Goal: Task Accomplishment & Management: Manage account settings

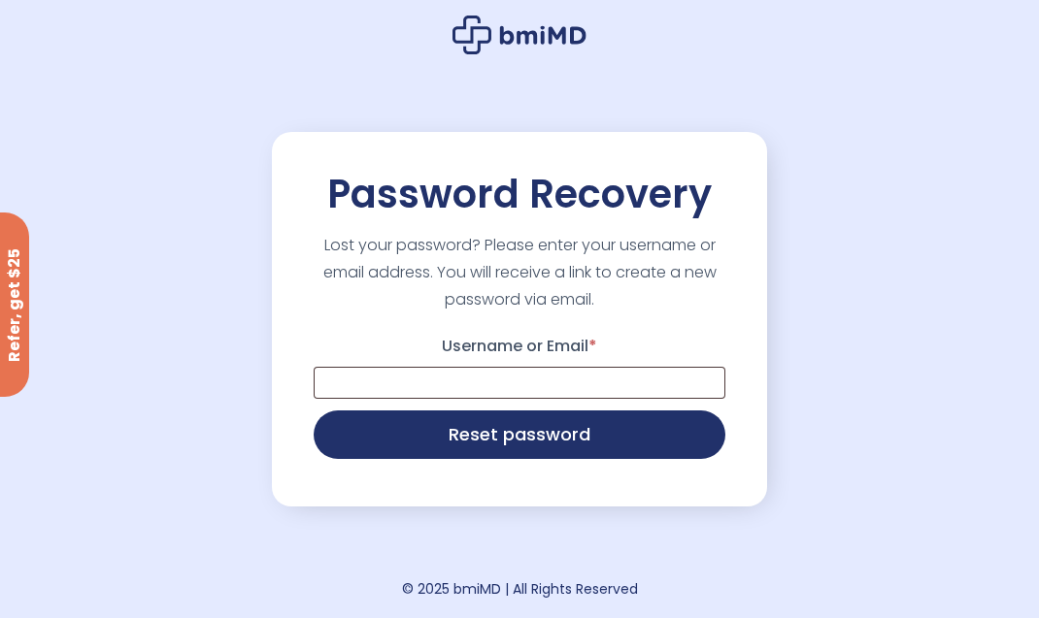
click at [494, 354] on label "Username or Email *" at bounding box center [520, 346] width 412 height 31
click at [494, 367] on input "Username or Email *" at bounding box center [520, 383] width 412 height 32
click at [493, 389] on input "Username or Email *" at bounding box center [520, 383] width 412 height 32
type input "**********"
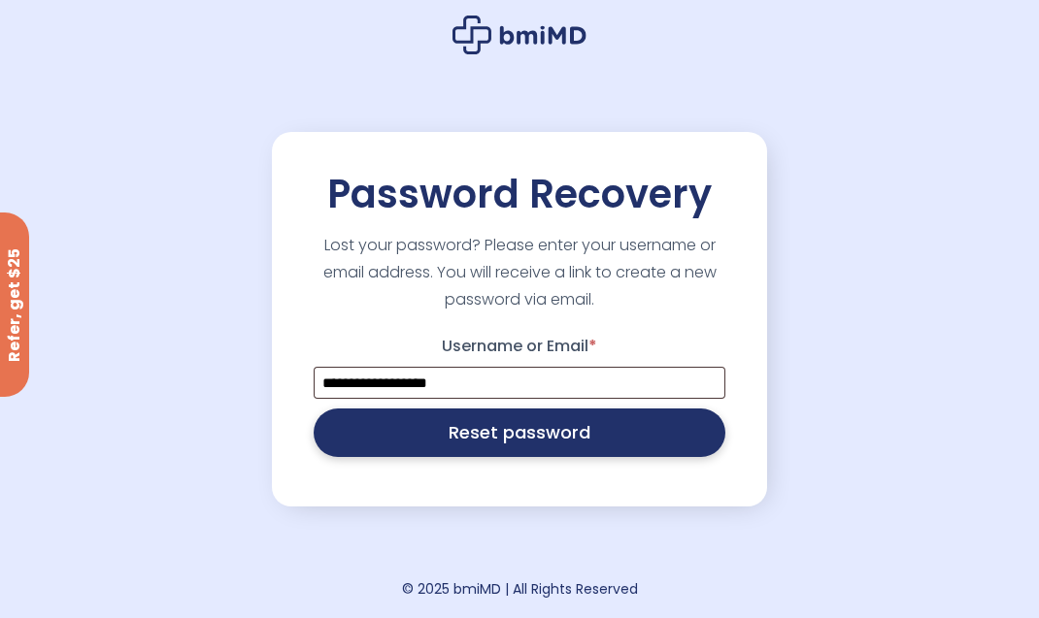
click at [507, 445] on button "Reset password" at bounding box center [520, 433] width 412 height 49
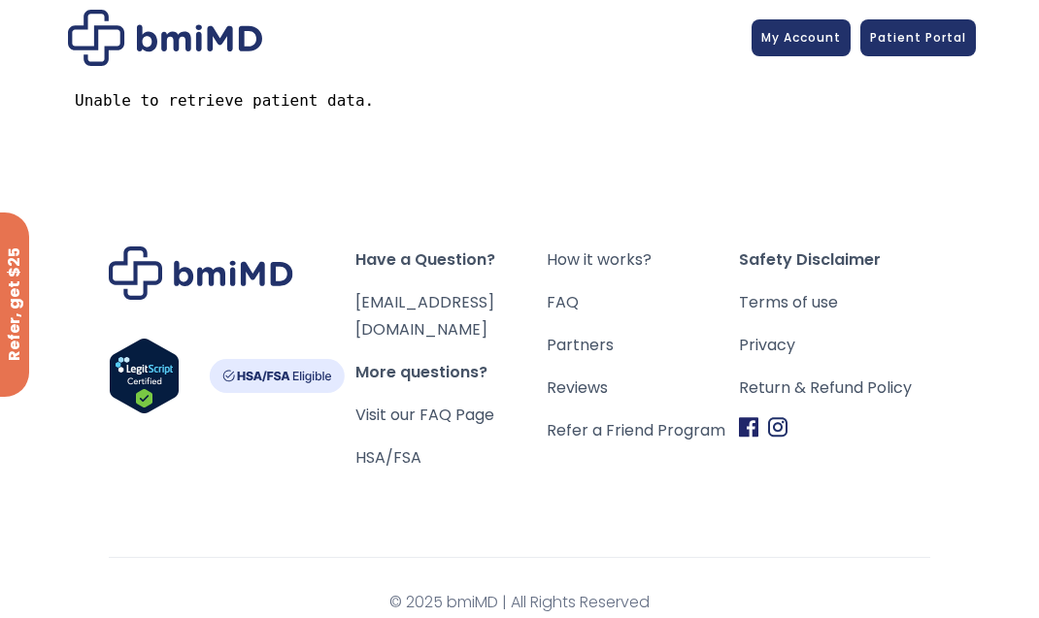
click at [169, 41] on img at bounding box center [165, 38] width 194 height 56
